Goal: Task Accomplishment & Management: Complete application form

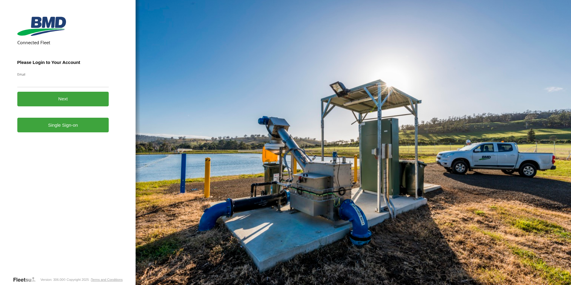
click at [86, 131] on link "Single Sign-on" at bounding box center [63, 125] width 92 height 15
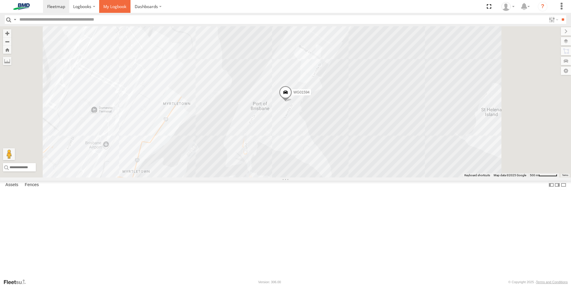
click at [113, 4] on span at bounding box center [114, 7] width 23 height 6
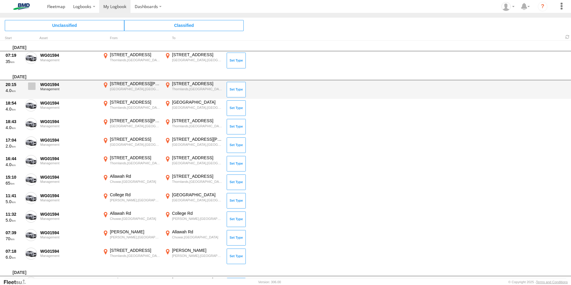
click at [33, 89] on span at bounding box center [31, 85] width 7 height 7
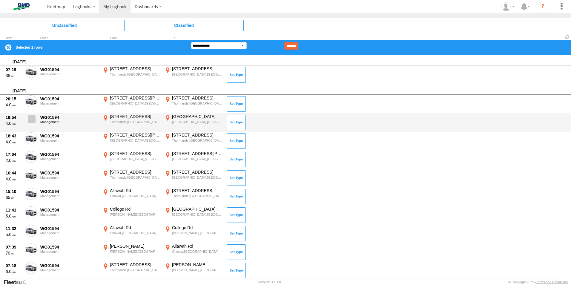
click at [30, 118] on span at bounding box center [31, 118] width 7 height 7
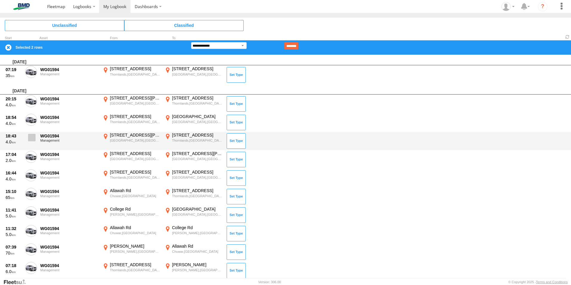
click at [31, 138] on span at bounding box center [31, 137] width 7 height 7
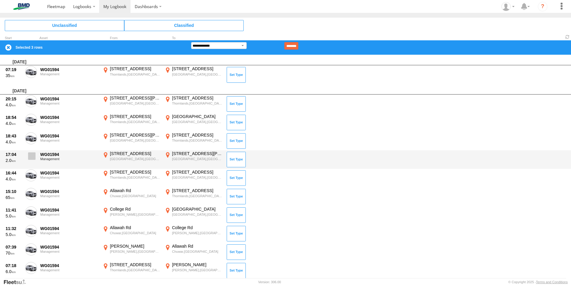
click at [32, 155] on span at bounding box center [31, 155] width 7 height 7
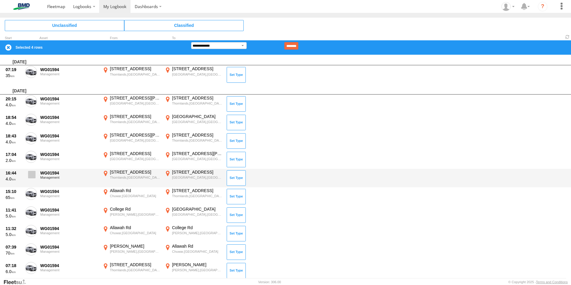
click at [33, 175] on span at bounding box center [31, 174] width 7 height 7
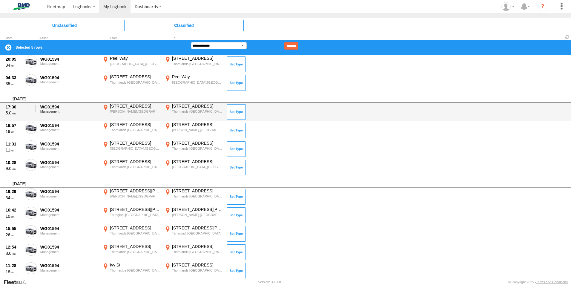
scroll to position [269, 0]
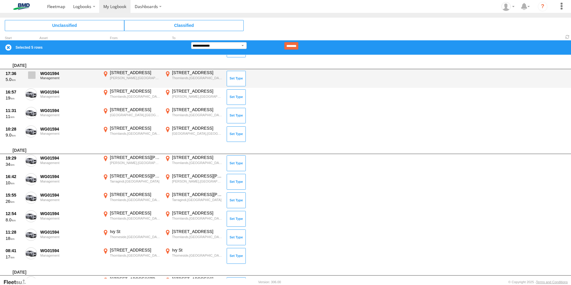
click at [29, 76] on span at bounding box center [31, 74] width 7 height 7
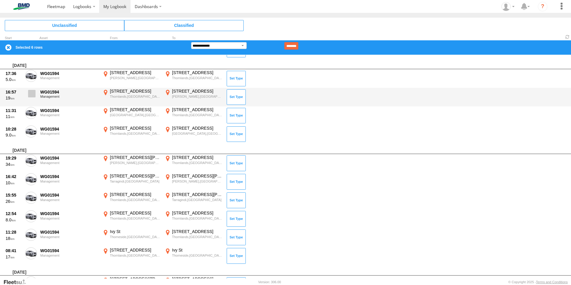
click at [32, 93] on span at bounding box center [31, 93] width 7 height 7
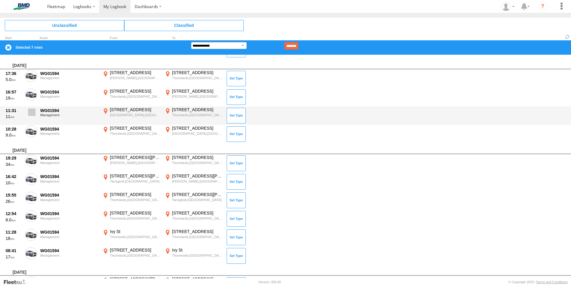
click at [32, 110] on span at bounding box center [31, 111] width 7 height 7
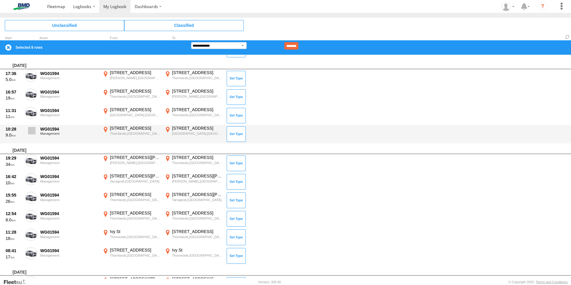
click at [32, 130] on span at bounding box center [31, 130] width 7 height 7
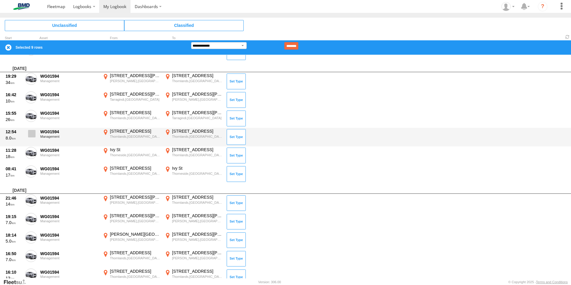
scroll to position [358, 0]
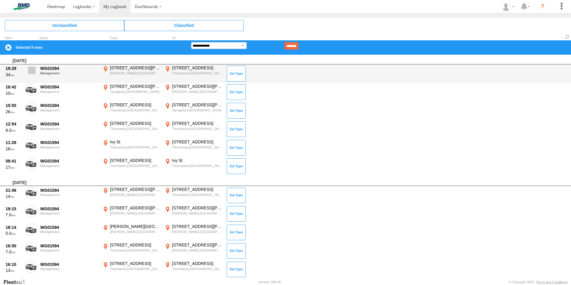
click at [30, 73] on span at bounding box center [31, 70] width 7 height 7
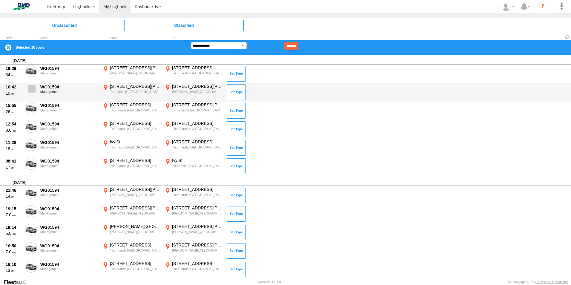
click at [33, 93] on label at bounding box center [31, 91] width 12 height 14
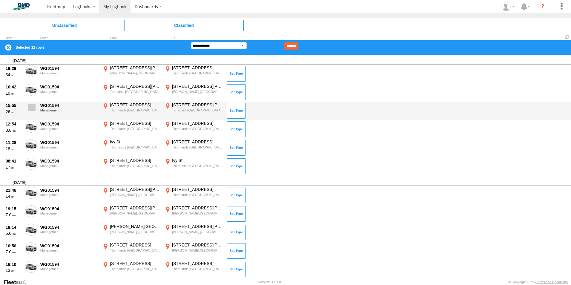
click at [33, 105] on span at bounding box center [31, 107] width 7 height 7
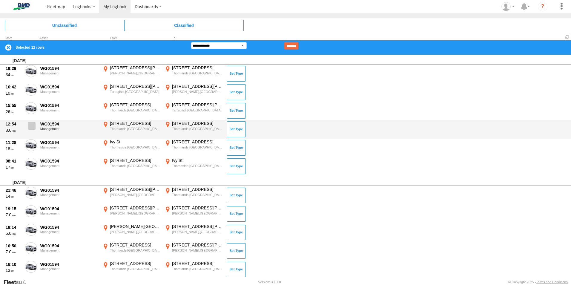
click at [32, 126] on span at bounding box center [31, 125] width 7 height 7
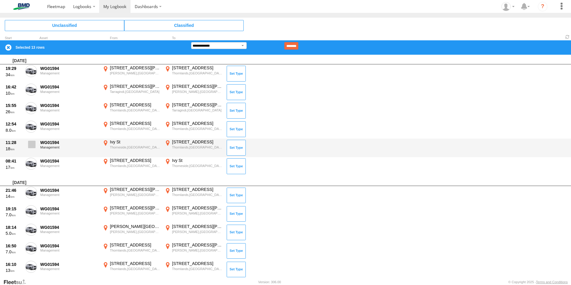
click at [31, 142] on span at bounding box center [31, 144] width 7 height 7
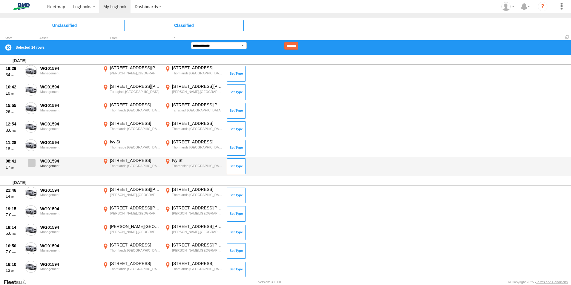
click at [29, 162] on span at bounding box center [31, 162] width 7 height 7
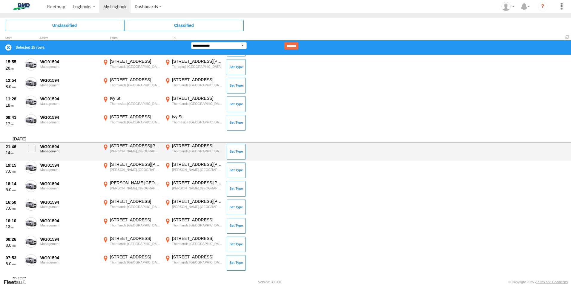
scroll to position [418, 0]
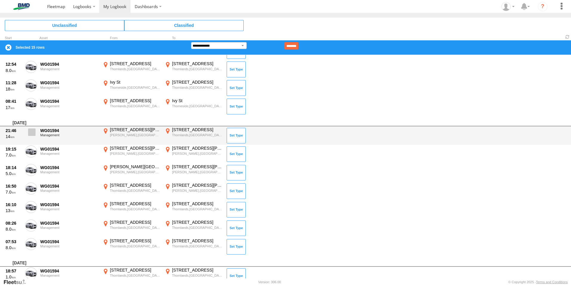
click at [29, 134] on span at bounding box center [31, 131] width 7 height 7
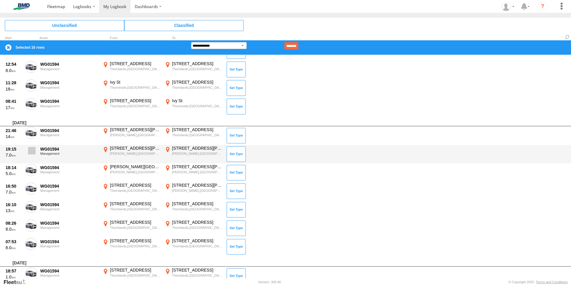
click at [30, 150] on span at bounding box center [31, 150] width 7 height 7
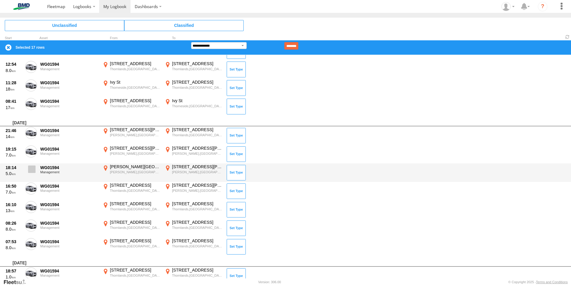
click at [33, 169] on span at bounding box center [31, 168] width 7 height 7
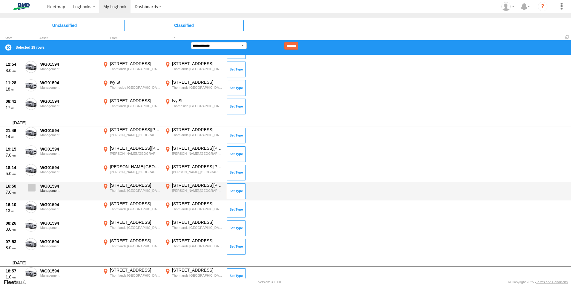
click at [31, 187] on span at bounding box center [31, 187] width 7 height 7
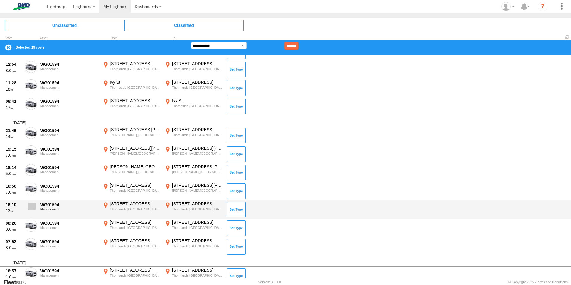
click at [33, 207] on span at bounding box center [31, 205] width 7 height 7
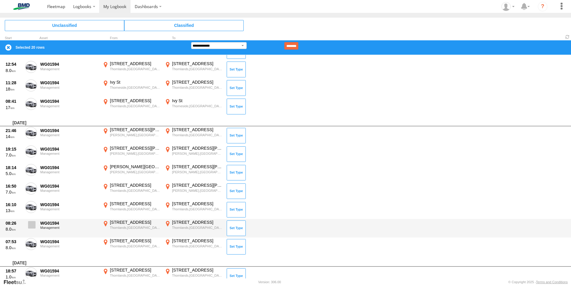
click at [28, 226] on span at bounding box center [31, 224] width 7 height 7
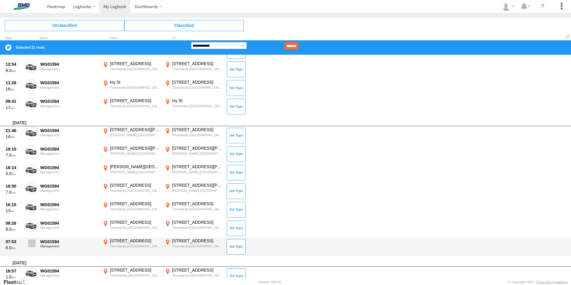
click at [31, 244] on span at bounding box center [31, 243] width 7 height 7
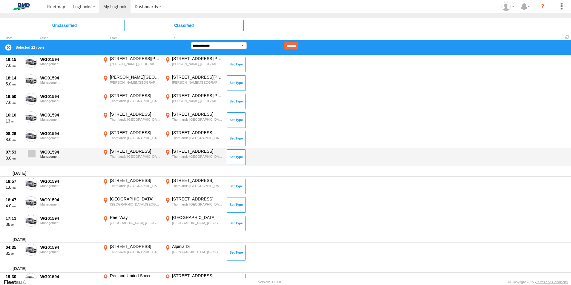
scroll to position [538, 0]
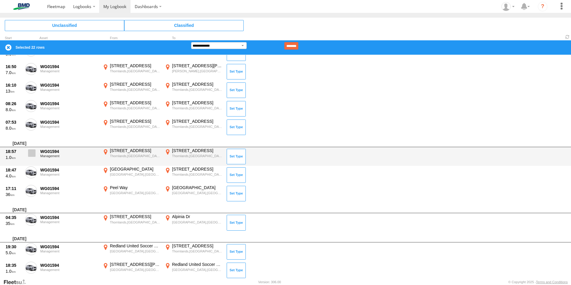
click at [32, 156] on span at bounding box center [31, 152] width 7 height 7
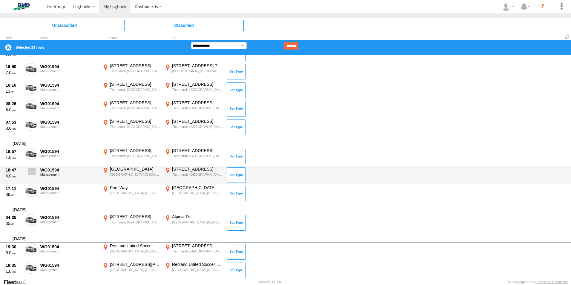
click at [32, 172] on span at bounding box center [31, 171] width 7 height 7
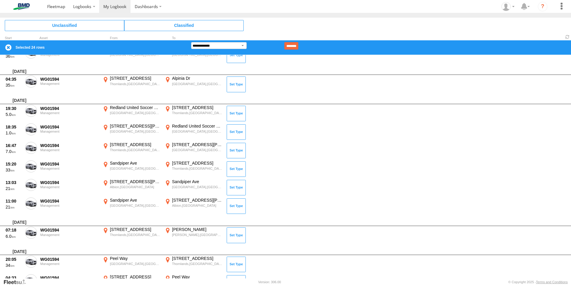
scroll to position [687, 0]
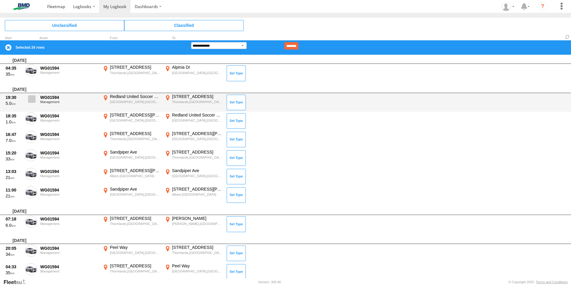
click at [32, 99] on span at bounding box center [31, 98] width 7 height 7
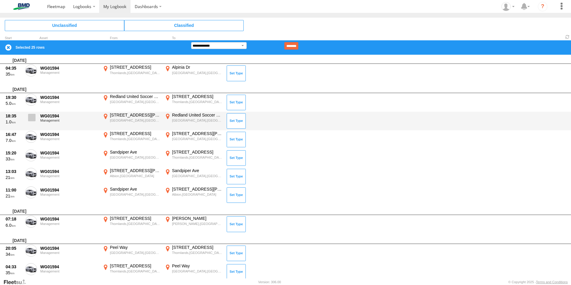
click at [33, 119] on span at bounding box center [31, 117] width 7 height 7
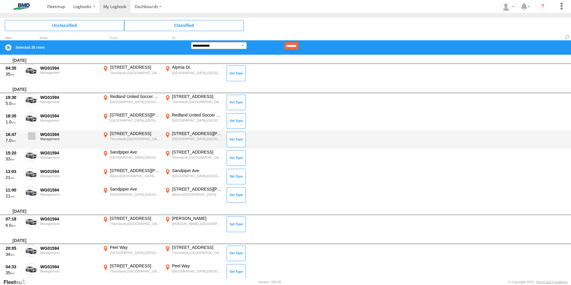
click at [32, 134] on span at bounding box center [31, 135] width 7 height 7
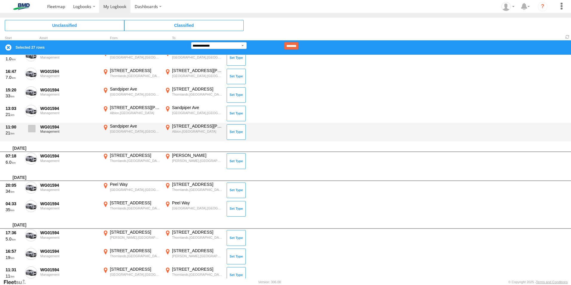
scroll to position [777, 0]
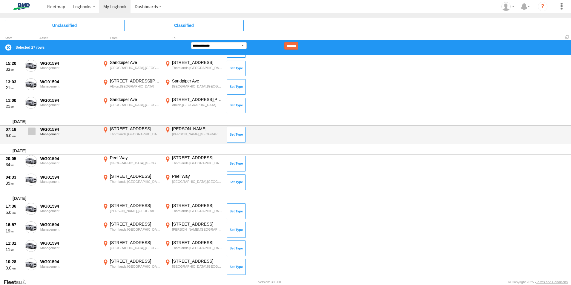
click at [31, 132] on span at bounding box center [31, 131] width 7 height 7
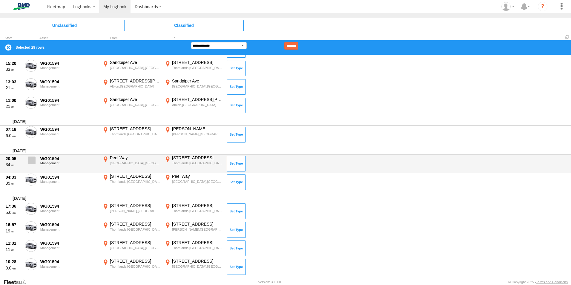
click at [33, 162] on span at bounding box center [31, 160] width 7 height 7
click at [28, 162] on span at bounding box center [31, 160] width 7 height 7
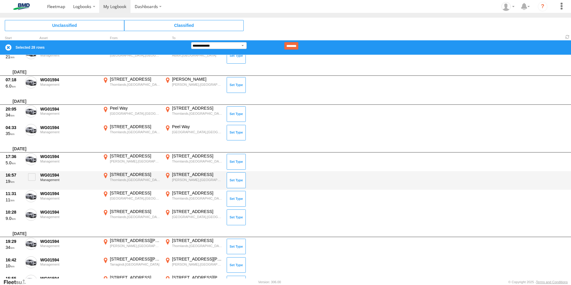
scroll to position [836, 0]
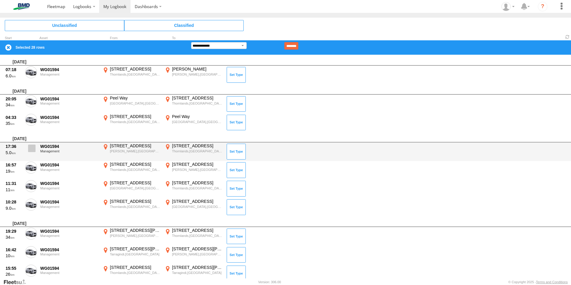
click at [29, 151] on span at bounding box center [31, 148] width 7 height 7
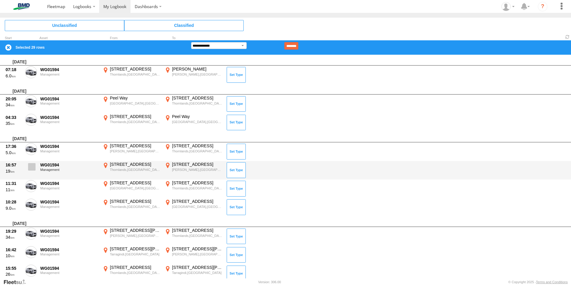
click at [31, 166] on span at bounding box center [31, 166] width 7 height 7
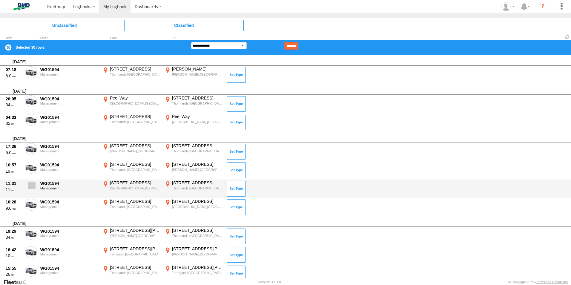
click at [33, 184] on span at bounding box center [31, 185] width 7 height 7
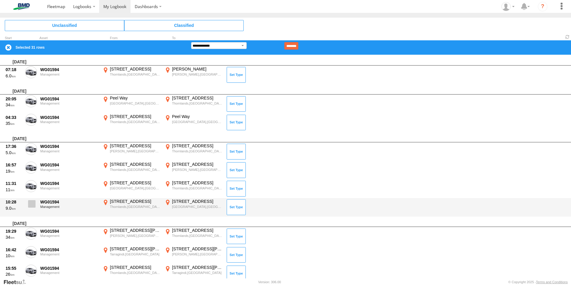
click at [31, 205] on span at bounding box center [31, 203] width 7 height 7
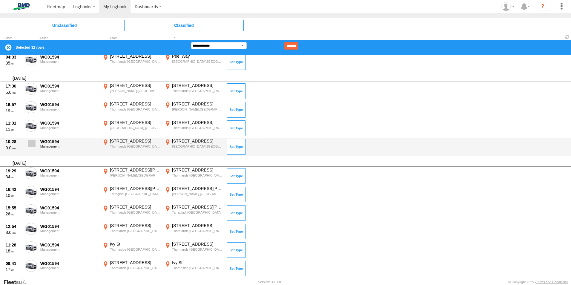
scroll to position [926, 0]
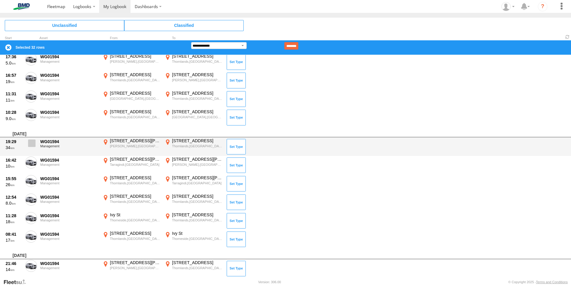
click at [33, 144] on span at bounding box center [31, 142] width 7 height 7
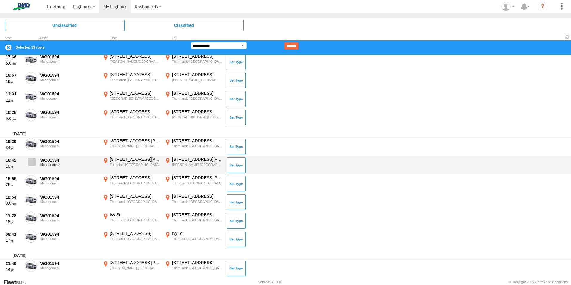
click at [33, 164] on span at bounding box center [31, 161] width 7 height 7
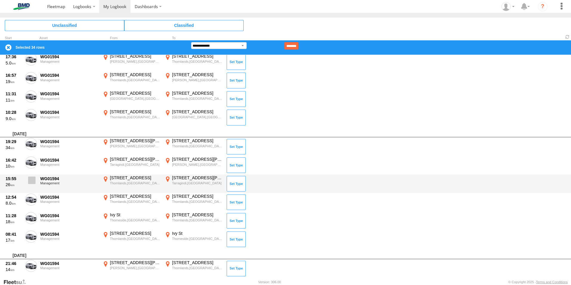
click at [32, 181] on span at bounding box center [31, 180] width 7 height 7
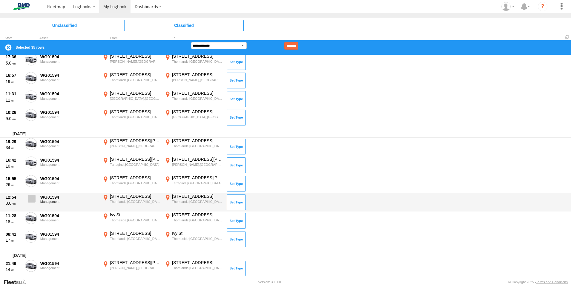
click at [30, 205] on label at bounding box center [31, 201] width 12 height 14
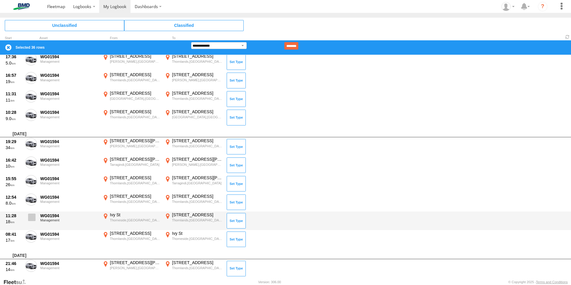
click at [30, 217] on span at bounding box center [31, 217] width 7 height 7
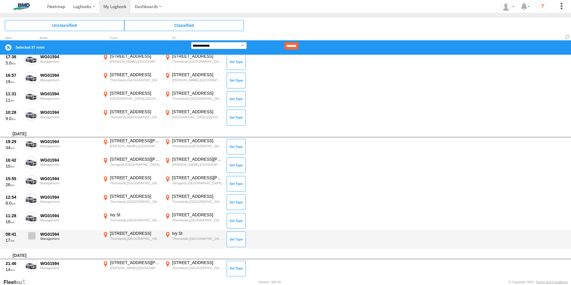
click at [30, 237] on span at bounding box center [31, 235] width 7 height 7
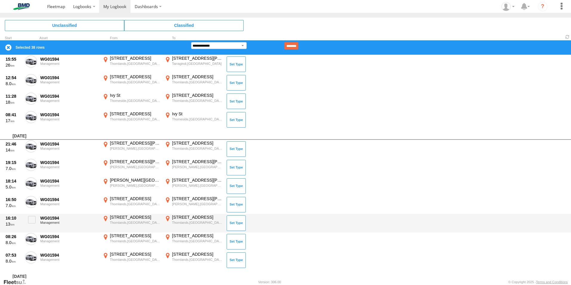
scroll to position [1075, 0]
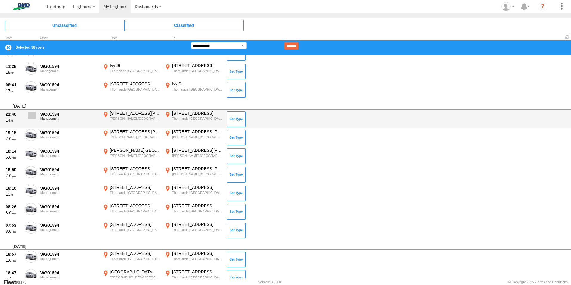
click at [29, 119] on span at bounding box center [31, 115] width 7 height 7
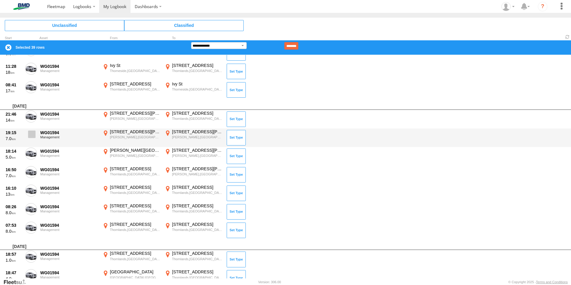
click at [30, 132] on span at bounding box center [31, 134] width 7 height 7
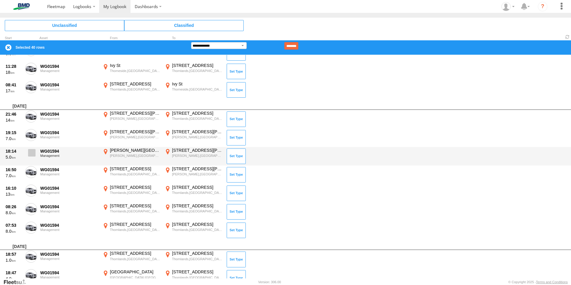
click at [31, 154] on span at bounding box center [31, 152] width 7 height 7
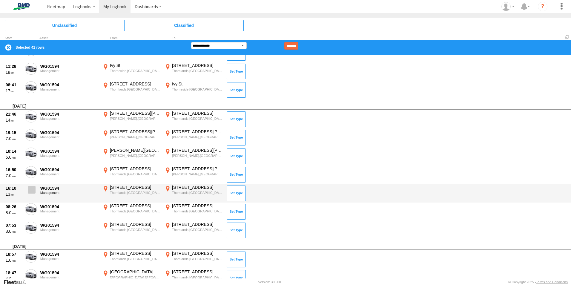
click at [30, 190] on span at bounding box center [31, 189] width 7 height 7
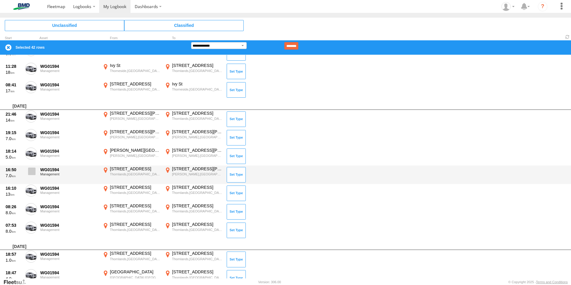
click at [33, 174] on span at bounding box center [31, 171] width 7 height 7
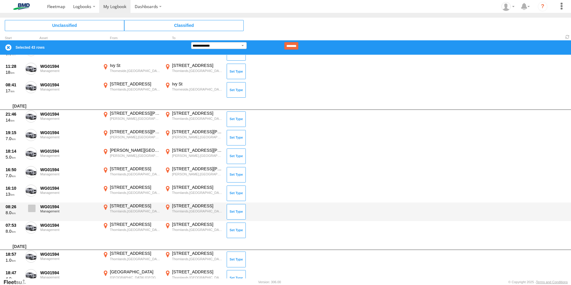
click at [33, 210] on span at bounding box center [31, 208] width 7 height 7
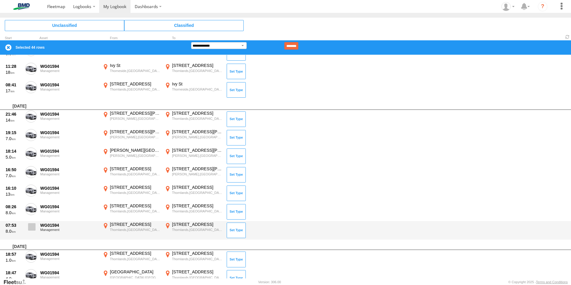
click at [30, 227] on span at bounding box center [31, 226] width 7 height 7
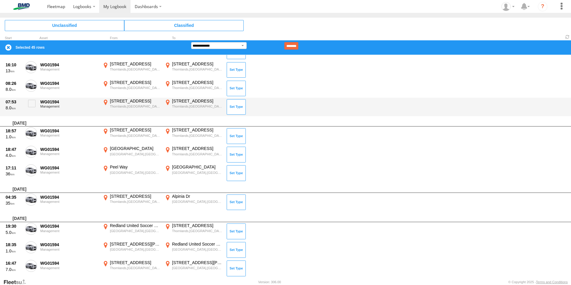
scroll to position [1225, 0]
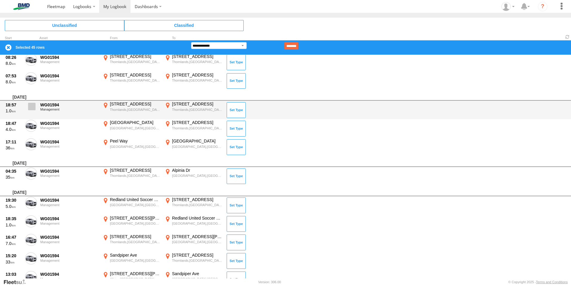
click at [30, 108] on span at bounding box center [31, 106] width 7 height 7
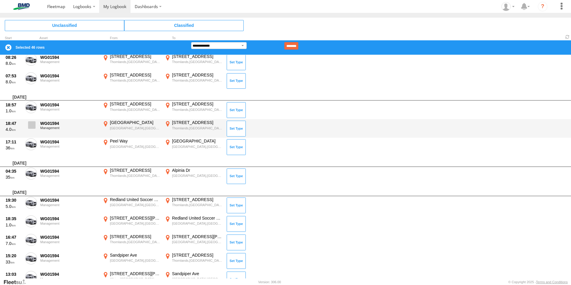
click at [34, 127] on span at bounding box center [31, 124] width 7 height 7
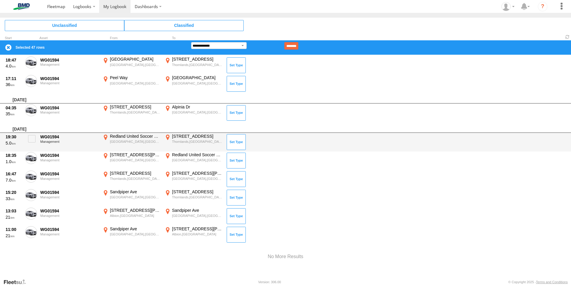
scroll to position [1288, 0]
click at [32, 141] on span at bounding box center [31, 138] width 7 height 7
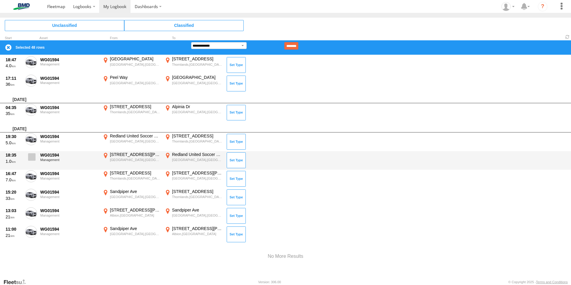
click at [31, 156] on span at bounding box center [31, 156] width 7 height 7
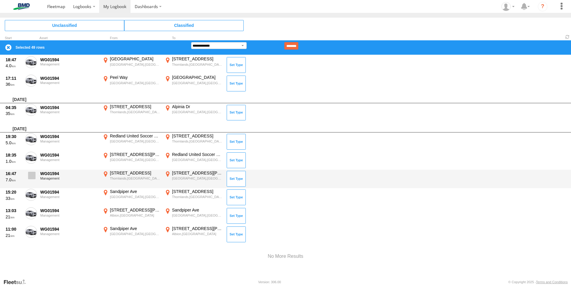
click at [30, 176] on span at bounding box center [31, 175] width 7 height 7
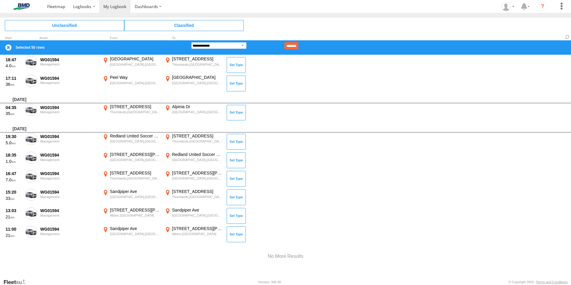
click at [205, 45] on select "**********" at bounding box center [219, 45] width 56 height 7
click at [191, 42] on select "**********" at bounding box center [219, 45] width 56 height 7
click at [297, 47] on input "********" at bounding box center [291, 45] width 14 height 7
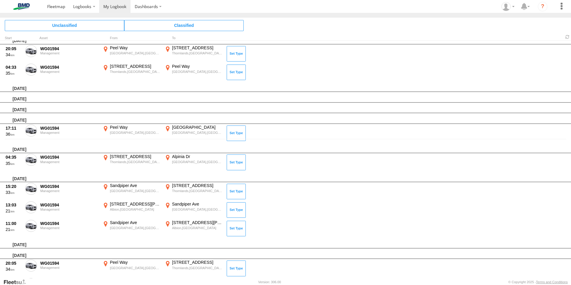
scroll to position [0, 0]
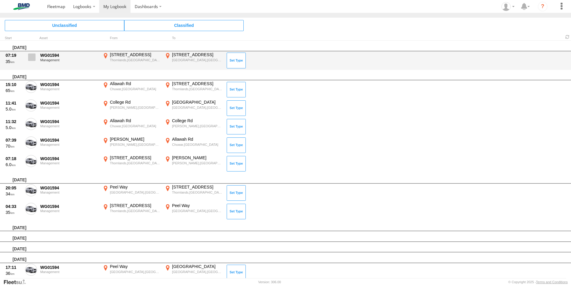
click at [34, 56] on span at bounding box center [31, 56] width 7 height 7
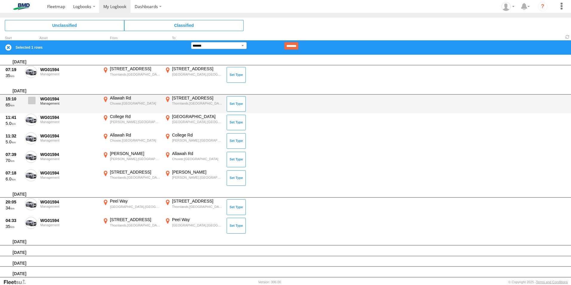
click at [31, 102] on span at bounding box center [31, 100] width 7 height 7
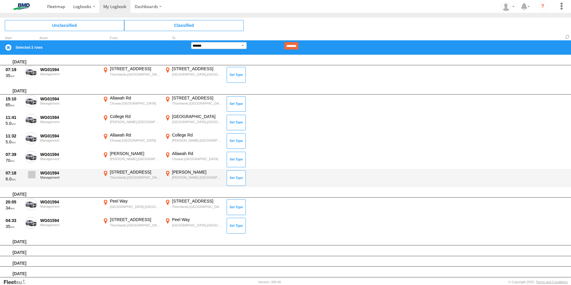
click at [33, 174] on span at bounding box center [31, 174] width 7 height 7
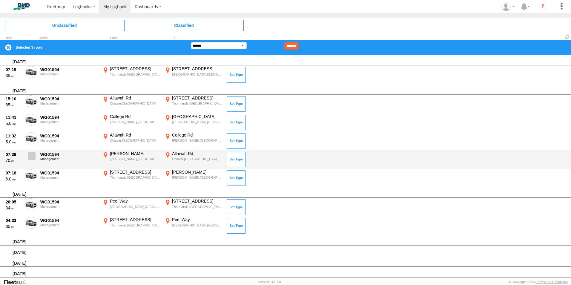
click at [35, 158] on span at bounding box center [31, 155] width 7 height 7
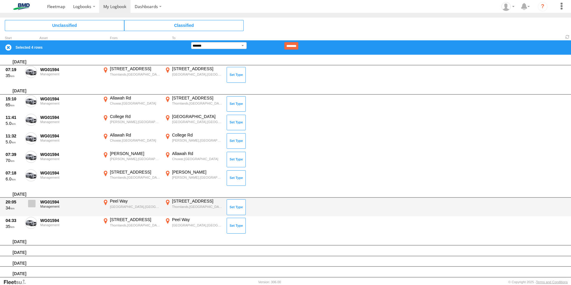
click at [33, 206] on span at bounding box center [31, 203] width 7 height 7
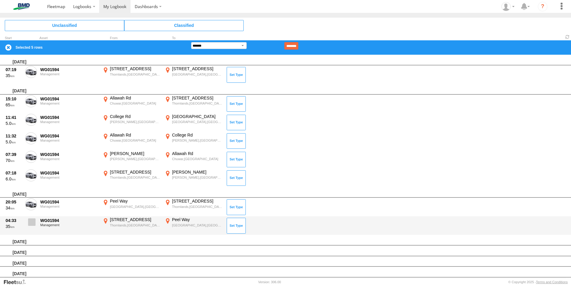
click at [31, 220] on span at bounding box center [31, 221] width 7 height 7
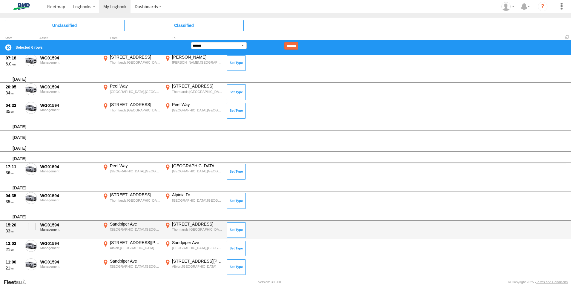
scroll to position [119, 0]
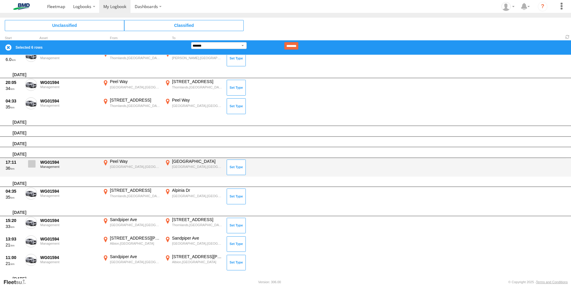
click at [30, 166] on span at bounding box center [31, 163] width 7 height 7
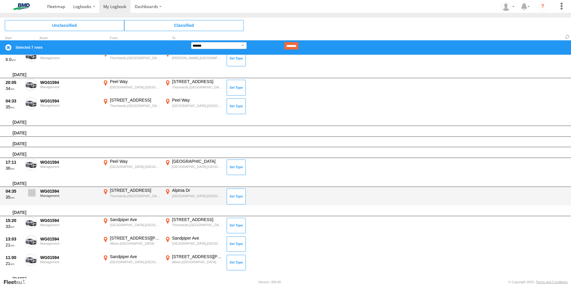
click at [30, 192] on span at bounding box center [31, 192] width 7 height 7
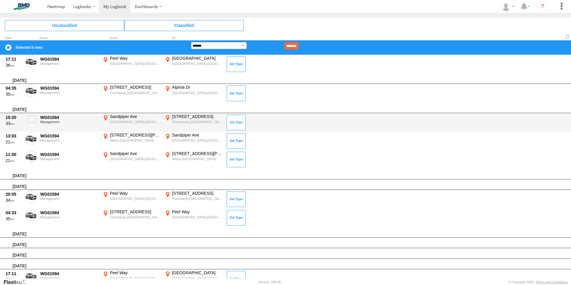
scroll to position [239, 0]
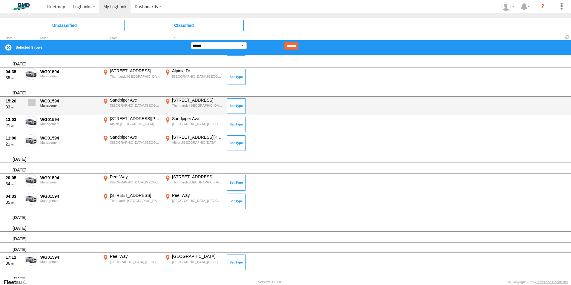
click at [32, 102] on span at bounding box center [31, 102] width 7 height 7
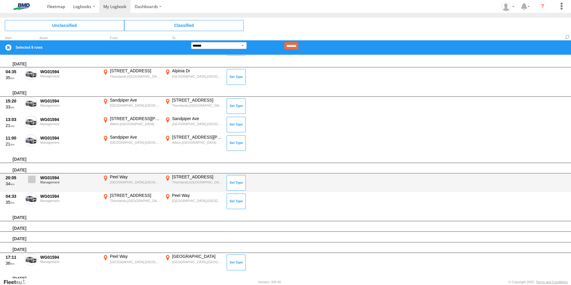
click at [31, 178] on span at bounding box center [31, 179] width 7 height 7
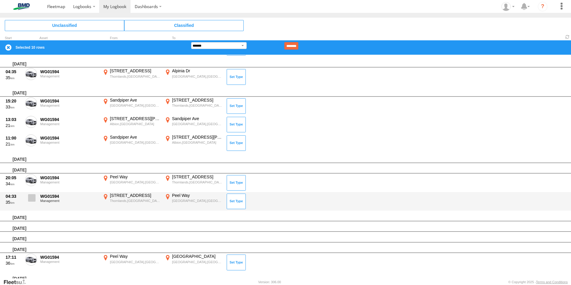
click at [30, 199] on span at bounding box center [31, 197] width 7 height 7
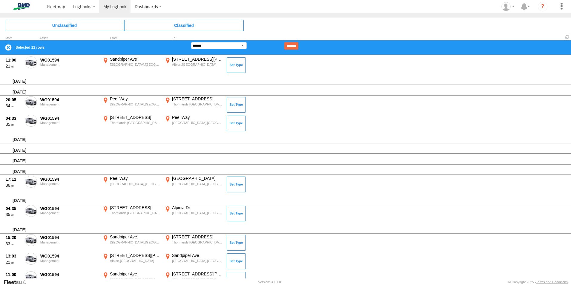
scroll to position [358, 0]
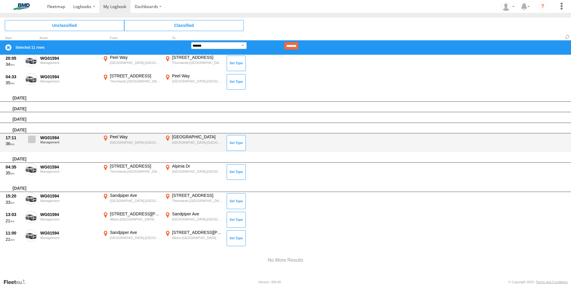
click at [33, 141] on span at bounding box center [31, 139] width 7 height 7
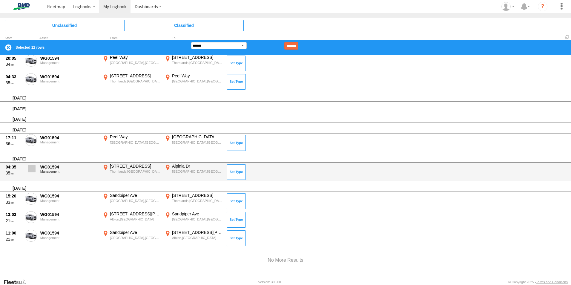
click at [31, 171] on span at bounding box center [31, 168] width 7 height 7
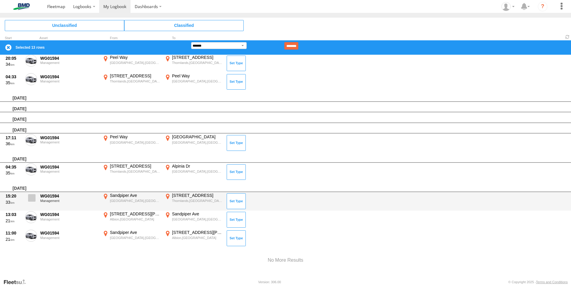
click at [30, 199] on span at bounding box center [31, 197] width 7 height 7
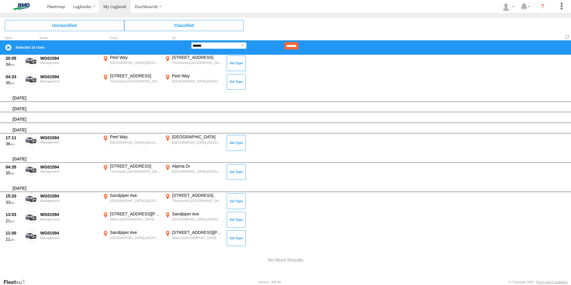
click at [208, 46] on select "**********" at bounding box center [219, 45] width 56 height 7
click at [191, 42] on select "**********" at bounding box center [219, 45] width 56 height 7
click at [298, 44] on input "********" at bounding box center [291, 45] width 14 height 7
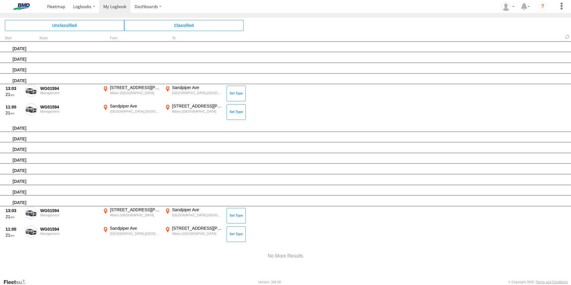
scroll to position [0, 0]
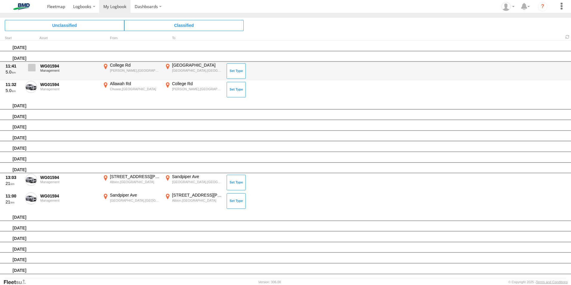
click at [31, 67] on span at bounding box center [31, 67] width 7 height 7
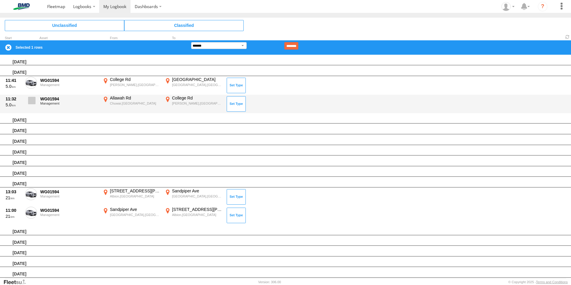
click at [33, 102] on span at bounding box center [31, 100] width 7 height 7
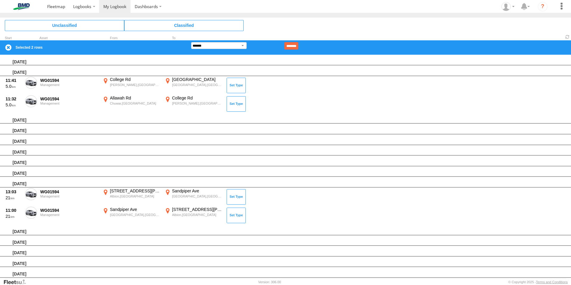
click at [208, 49] on form "**********" at bounding box center [244, 45] width 107 height 7
click at [207, 47] on select "**********" at bounding box center [219, 45] width 56 height 7
click at [191, 42] on select "**********" at bounding box center [219, 45] width 56 height 7
click at [298, 44] on input "********" at bounding box center [291, 45] width 14 height 7
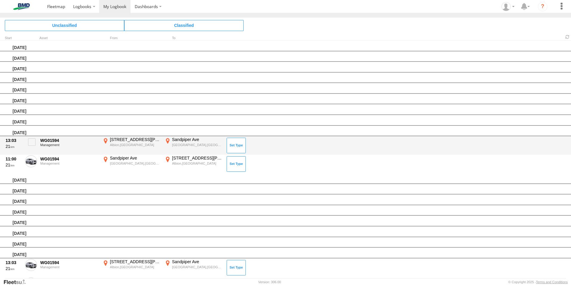
scroll to position [52, 0]
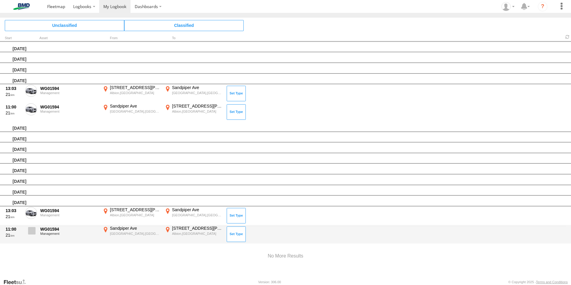
click at [32, 233] on span at bounding box center [31, 230] width 7 height 7
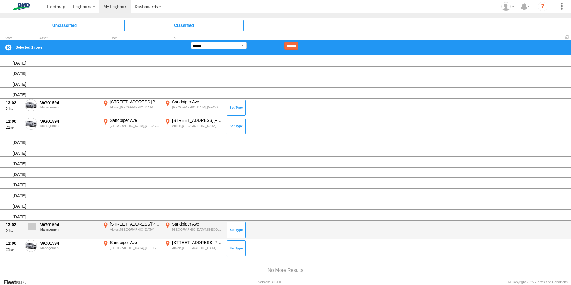
click at [32, 229] on span at bounding box center [31, 226] width 7 height 7
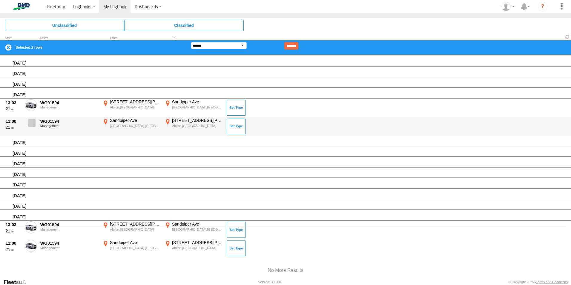
click at [32, 123] on span at bounding box center [31, 122] width 7 height 7
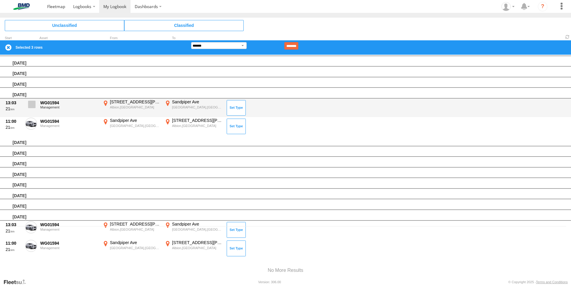
click at [33, 103] on span at bounding box center [31, 104] width 7 height 7
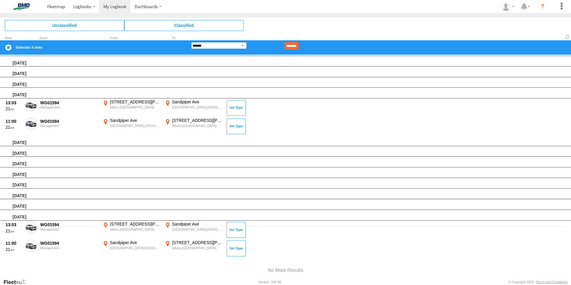
click at [200, 46] on select "**********" at bounding box center [219, 45] width 56 height 7
select select "**"
click at [191, 42] on select "**********" at bounding box center [219, 45] width 56 height 7
click at [298, 47] on input "********" at bounding box center [291, 45] width 14 height 7
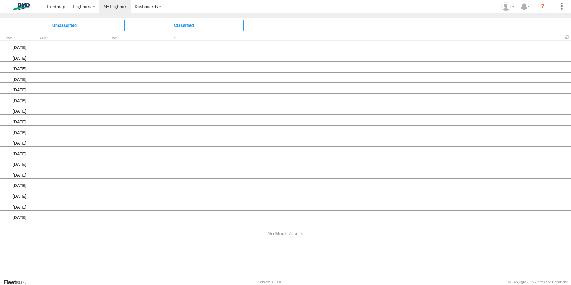
scroll to position [0, 0]
